Goal: Task Accomplishment & Management: Manage account settings

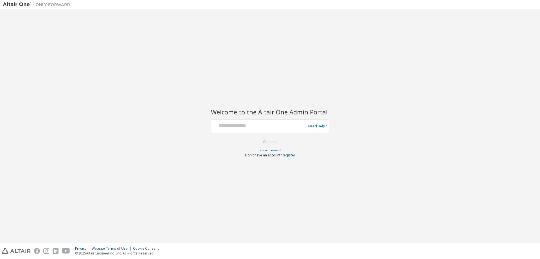
click at [250, 131] on div at bounding box center [260, 126] width 92 height 11
click at [259, 127] on input "text" at bounding box center [260, 125] width 92 height 8
type input "*"
click at [274, 140] on button "Continue" at bounding box center [270, 141] width 26 height 8
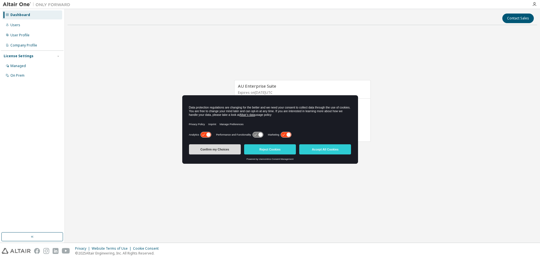
click at [212, 147] on button "Confirm my Choices" at bounding box center [215, 149] width 52 height 10
